Goal: Check status: Check status

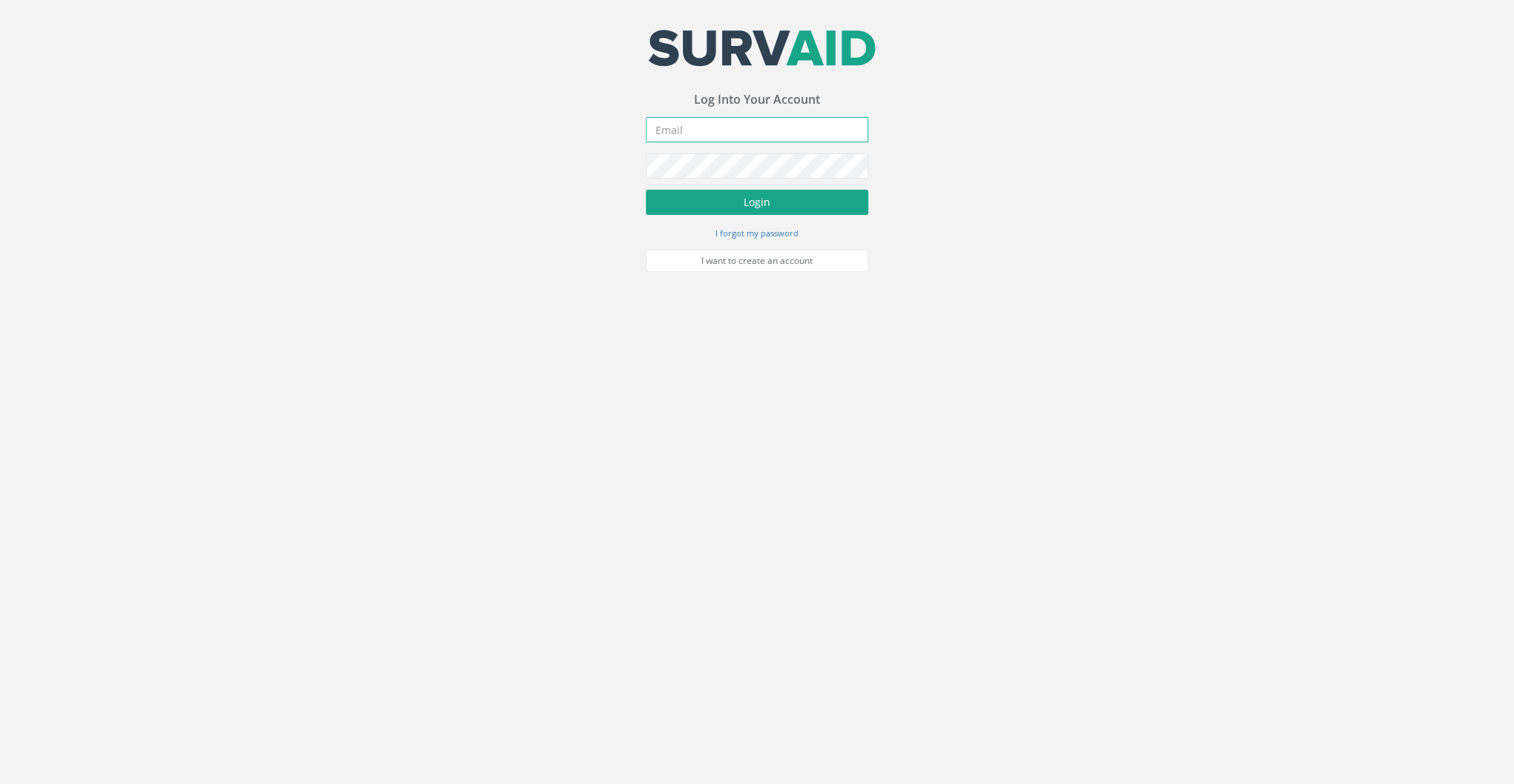
type input "[EMAIL_ADDRESS][DOMAIN_NAME]"
click at [726, 203] on button "Login" at bounding box center [756, 201] width 223 height 25
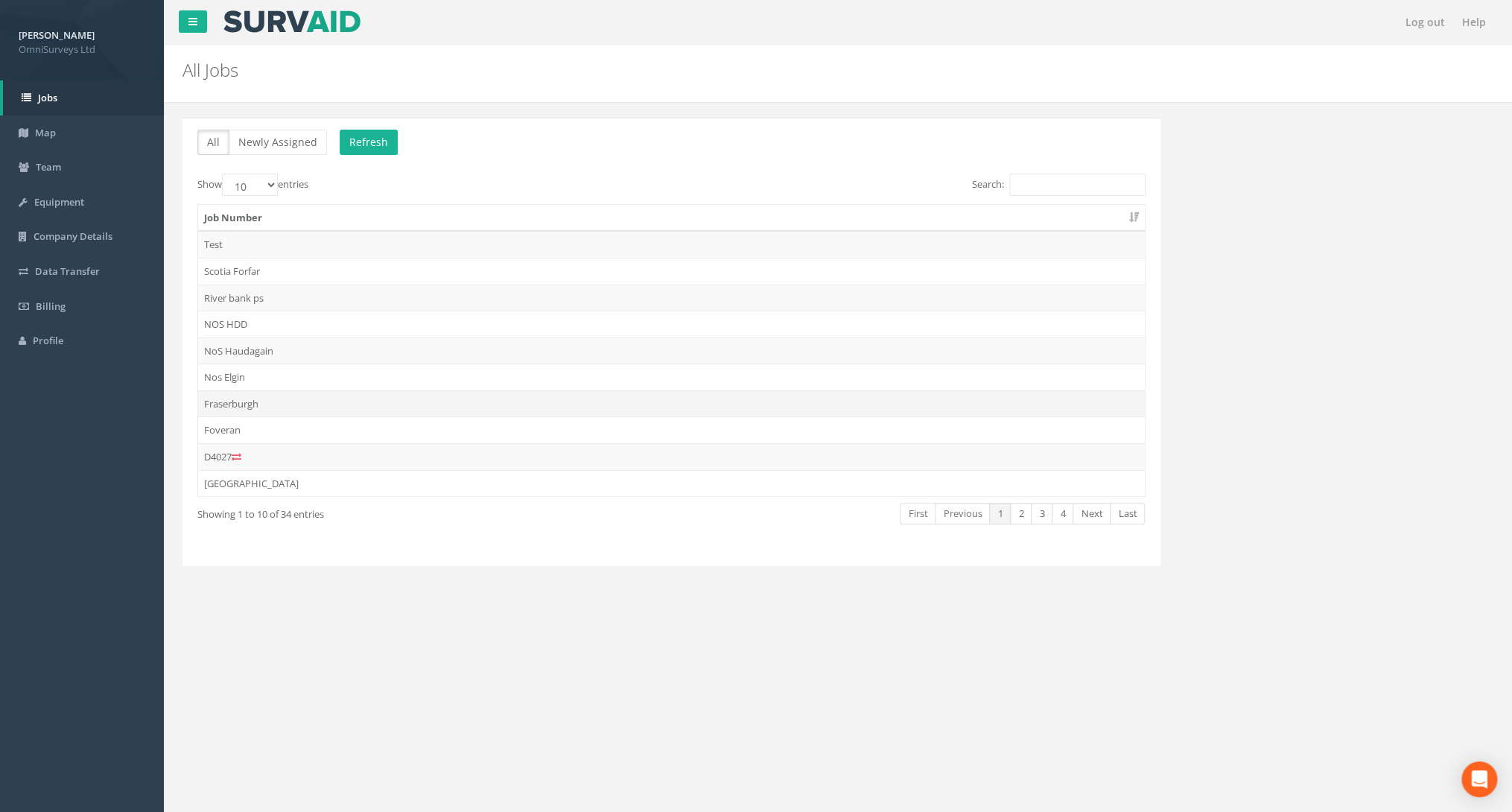
click at [250, 403] on td "Fraserburgh" at bounding box center [671, 403] width 946 height 27
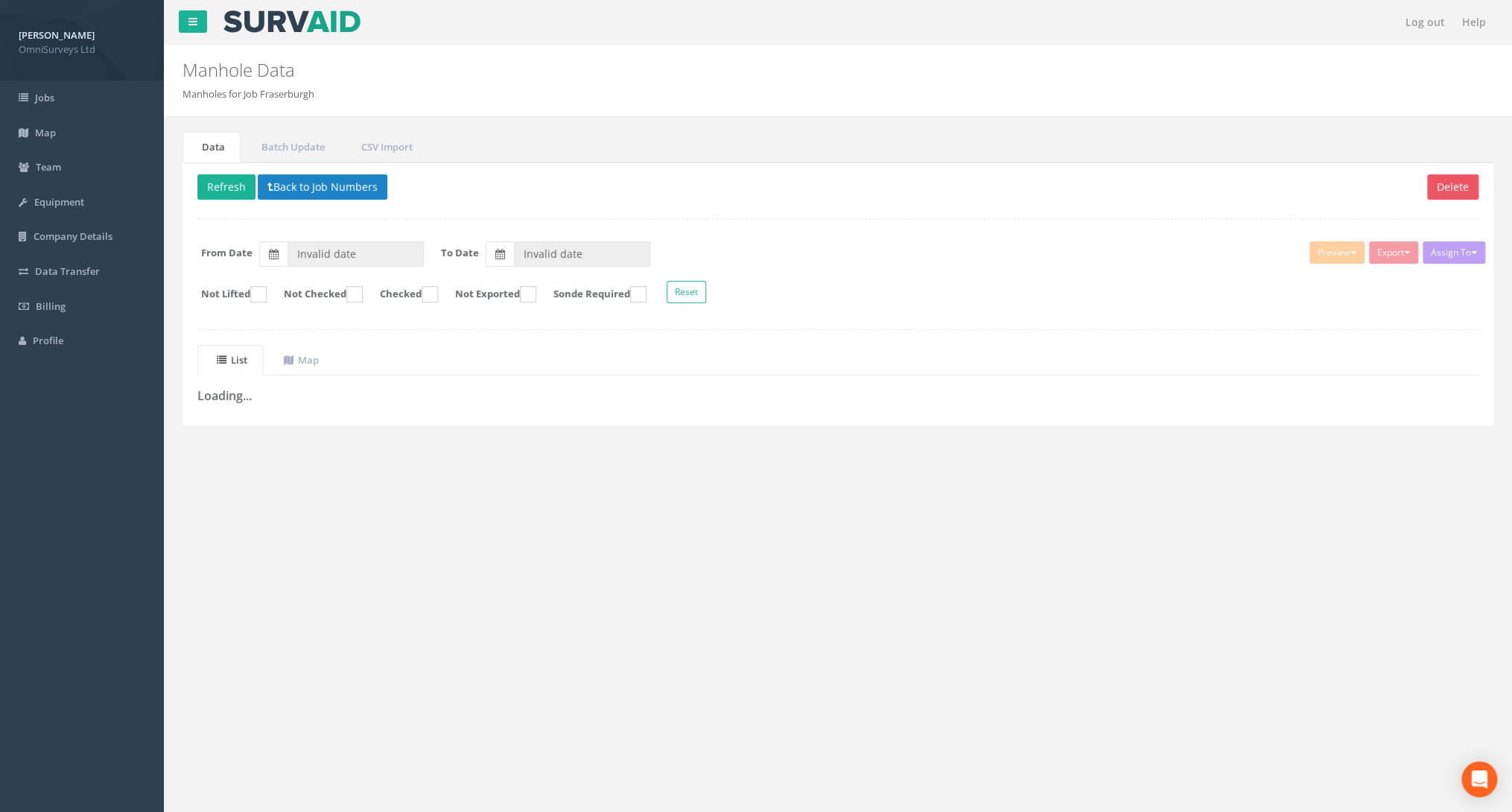
type input "[DATE]"
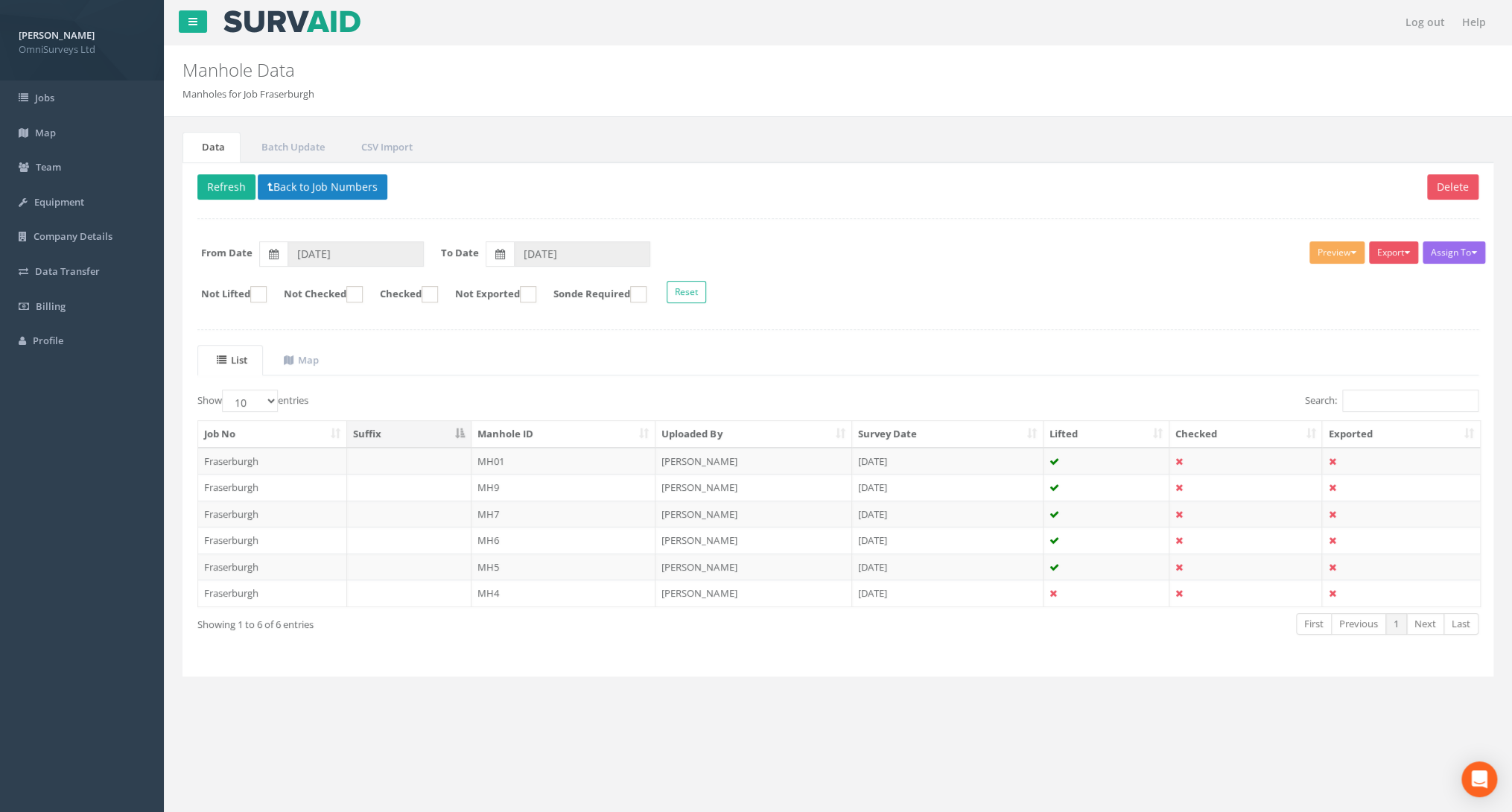
click at [441, 653] on div "Show 10 25 50 100 entries Search: Job No Suffix Manhole ID Uploaded By Survey D…" at bounding box center [837, 525] width 1281 height 271
click at [394, 661] on div "Delete Refresh Back to Job Numbers Assign To No Companies Added Export Omni IC …" at bounding box center [838, 419] width 1311 height 515
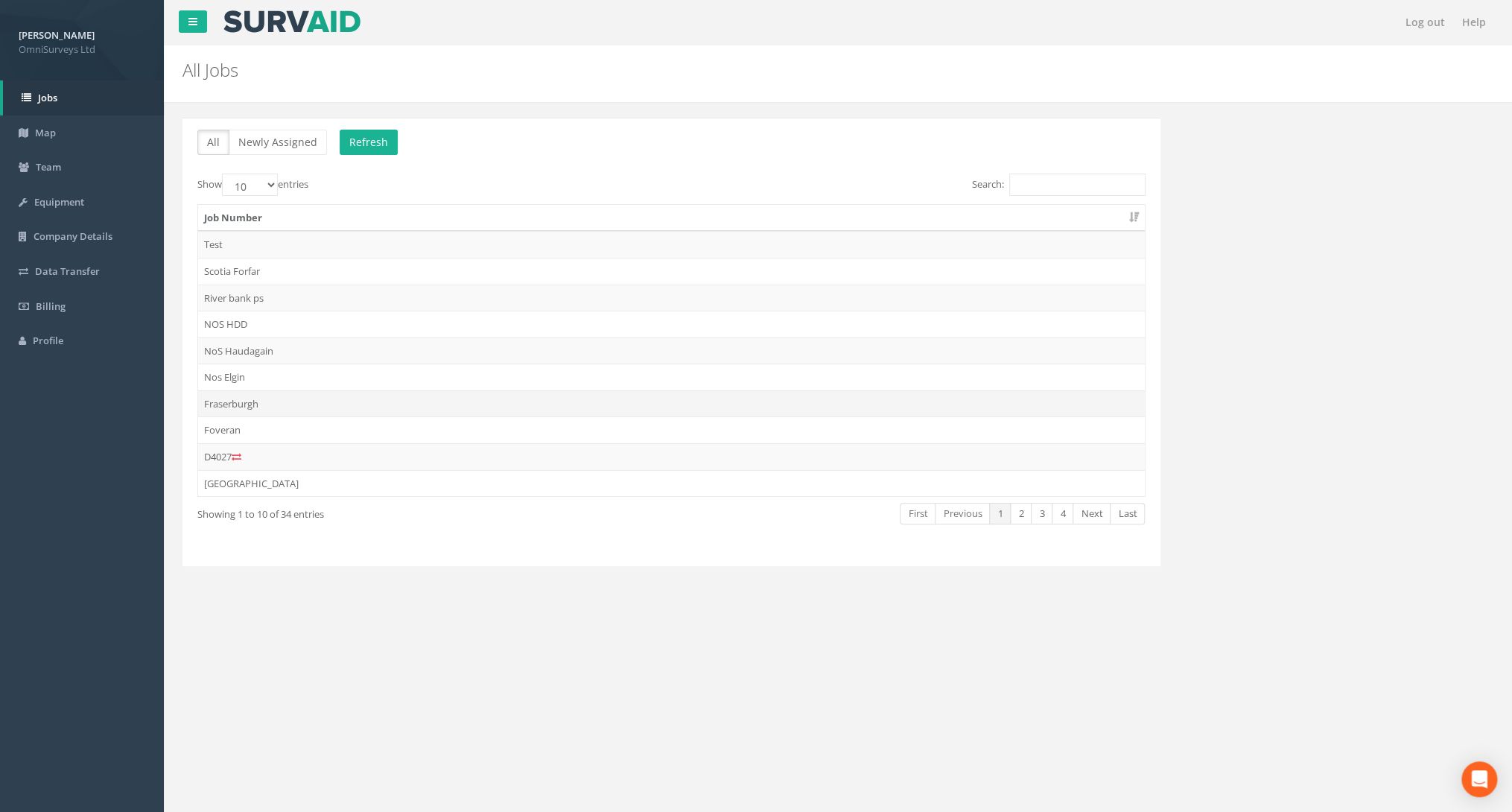
click at [227, 401] on td "Fraserburgh" at bounding box center [671, 403] width 946 height 27
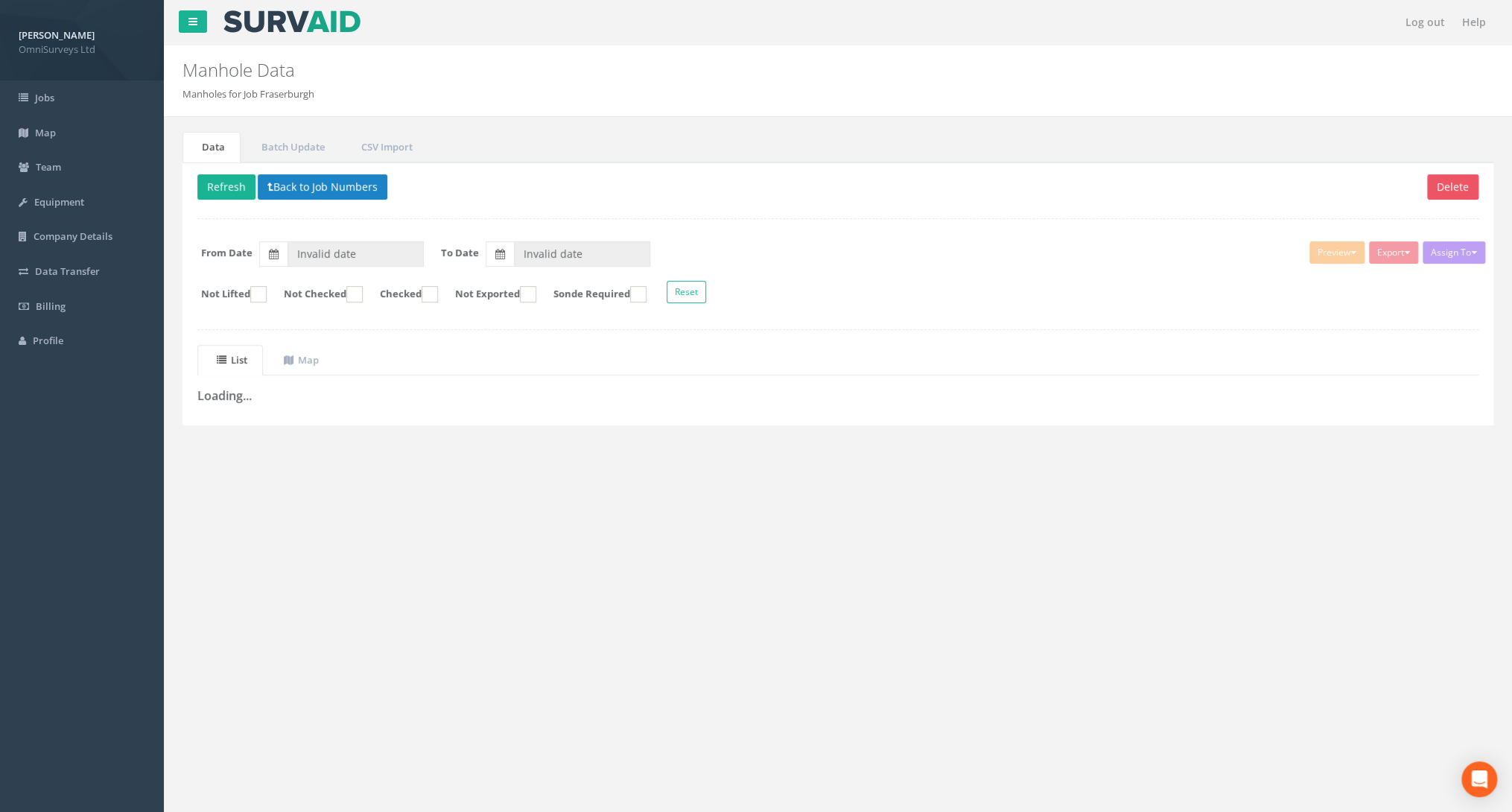
type input "[DATE]"
